Goal: Find specific page/section: Find specific page/section

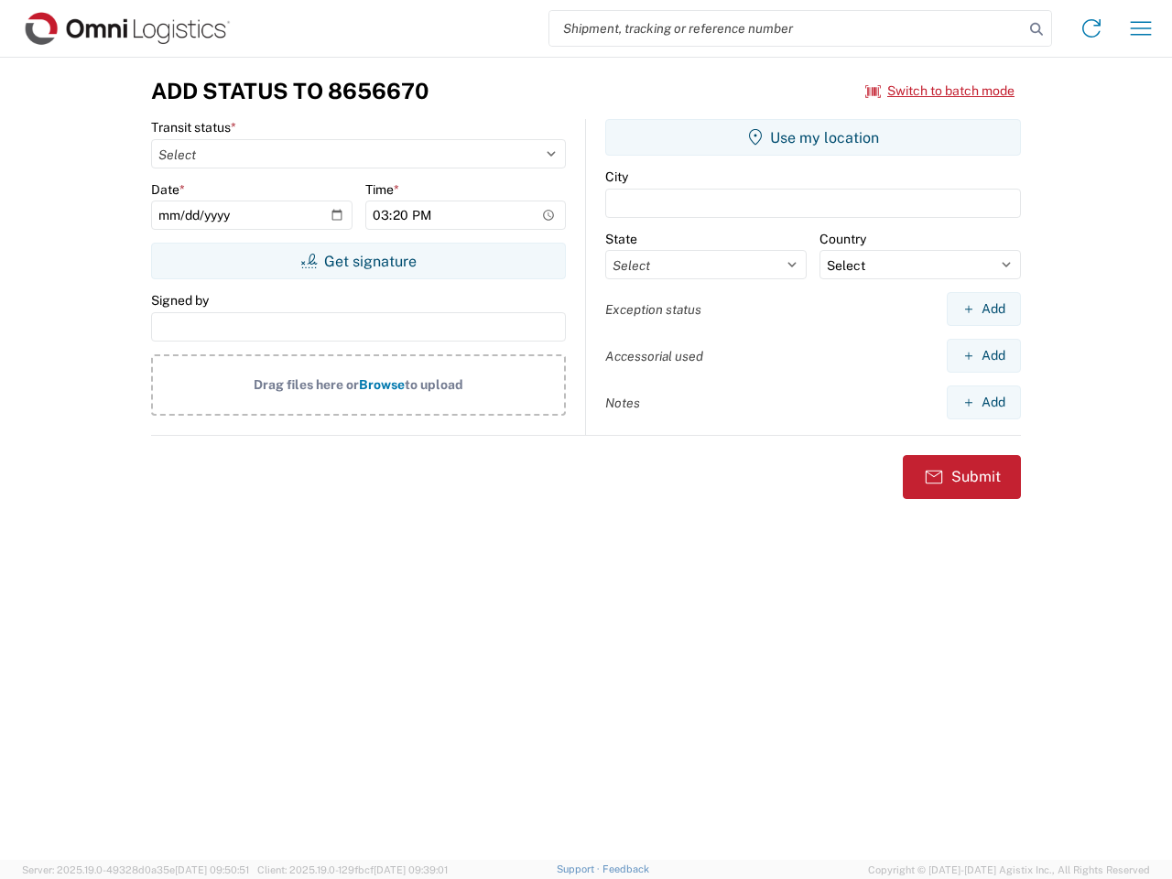
click at [786, 28] on input "search" at bounding box center [786, 28] width 474 height 35
click at [1036, 29] on icon at bounding box center [1036, 29] width 26 height 26
click at [1091, 28] on icon at bounding box center [1091, 28] width 29 height 29
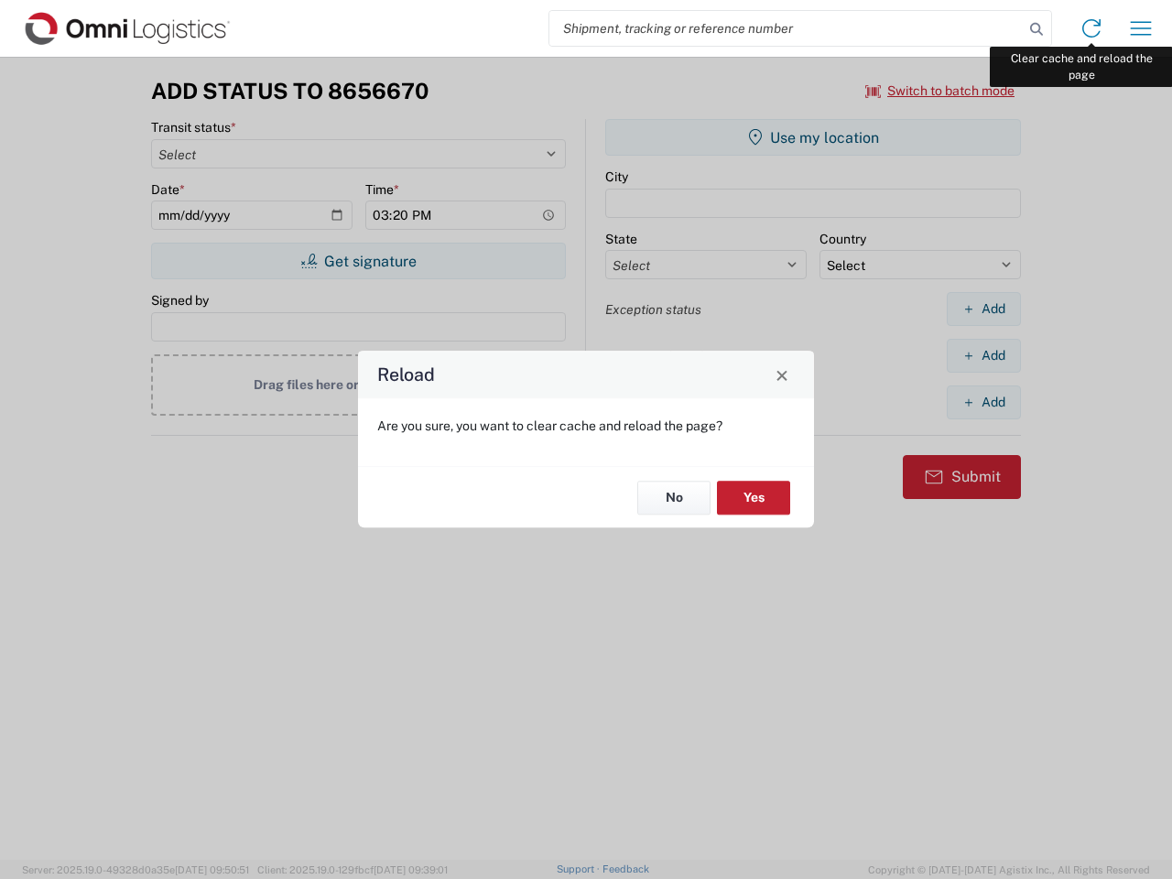
click at [1141, 28] on div "Reload Are you sure, you want to clear cache and reload the page? No Yes" at bounding box center [586, 439] width 1172 height 879
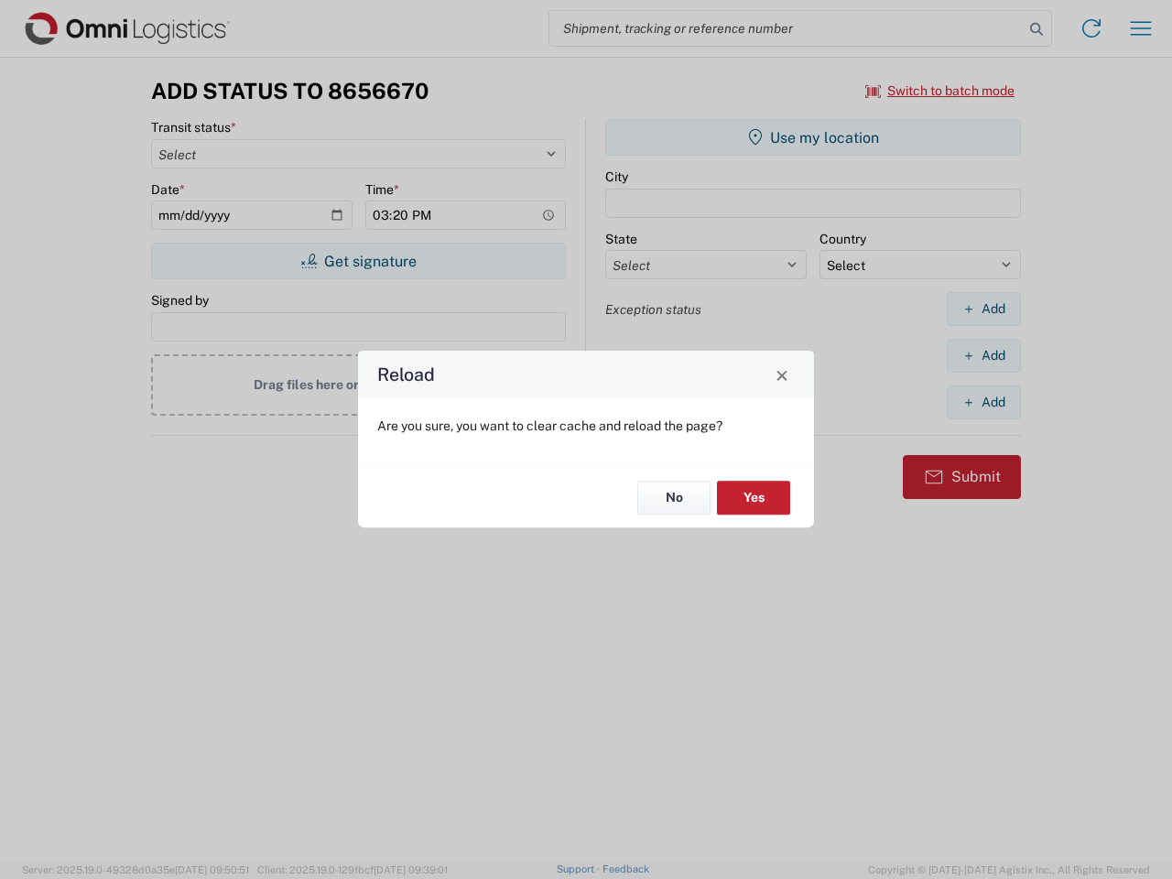
click at [940, 91] on div "Reload Are you sure, you want to clear cache and reload the page? No Yes" at bounding box center [586, 439] width 1172 height 879
click at [358, 261] on div "Reload Are you sure, you want to clear cache and reload the page? No Yes" at bounding box center [586, 439] width 1172 height 879
click at [813, 137] on div "Reload Are you sure, you want to clear cache and reload the page? No Yes" at bounding box center [586, 439] width 1172 height 879
click at [983, 308] on div "Reload Are you sure, you want to clear cache and reload the page? No Yes" at bounding box center [586, 439] width 1172 height 879
click at [983, 355] on div "Reload Are you sure, you want to clear cache and reload the page? No Yes" at bounding box center [586, 439] width 1172 height 879
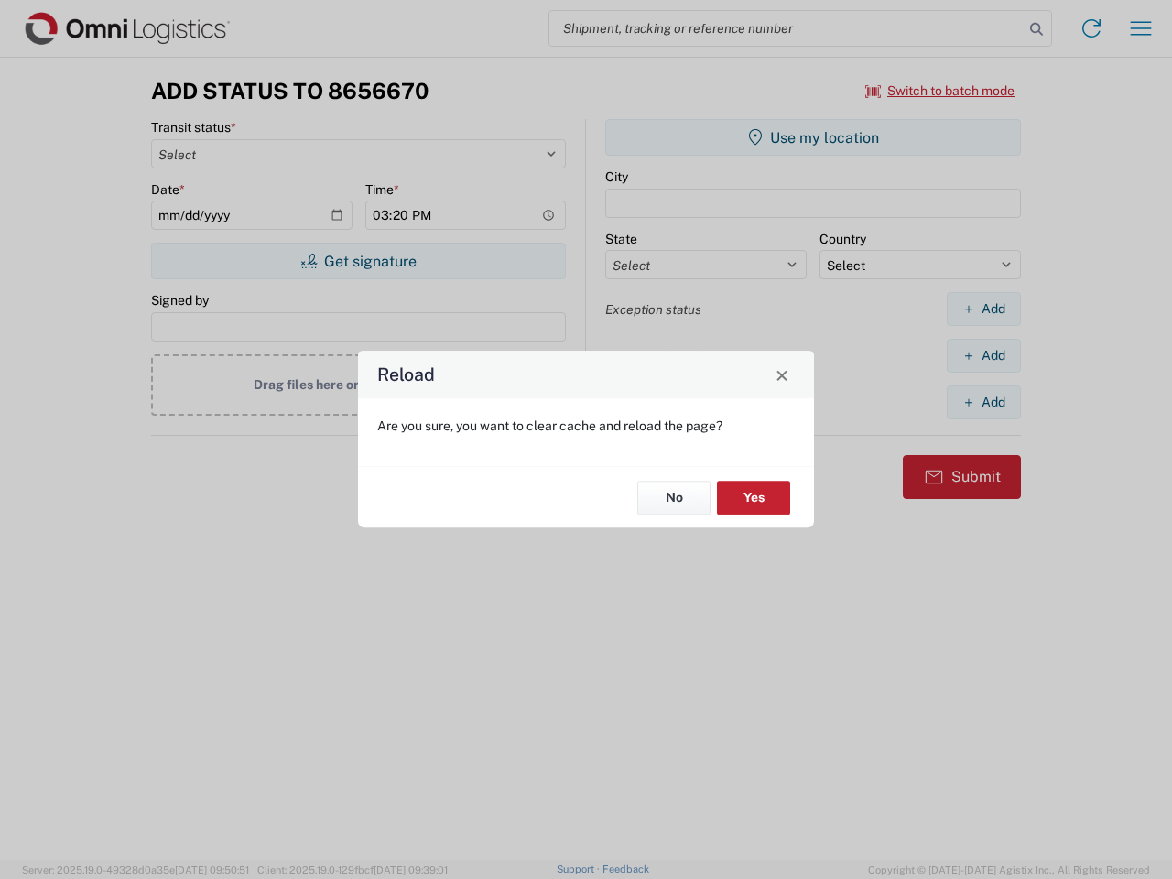
click at [983, 402] on div "Reload Are you sure, you want to clear cache and reload the page? No Yes" at bounding box center [586, 439] width 1172 height 879
